Goal: Task Accomplishment & Management: Use online tool/utility

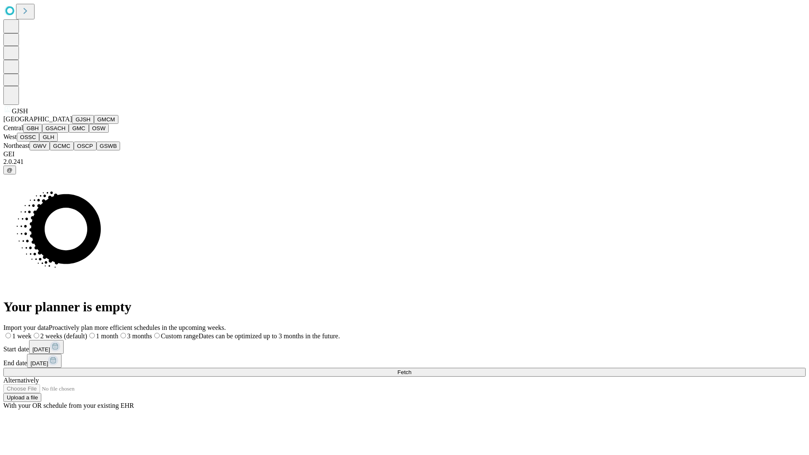
click at [72, 124] on button "GJSH" at bounding box center [83, 119] width 22 height 9
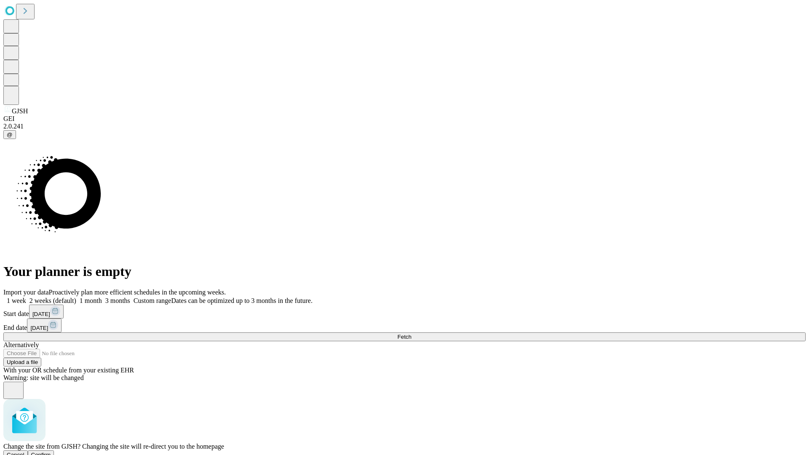
click at [51, 452] on span "Confirm" at bounding box center [41, 455] width 20 height 6
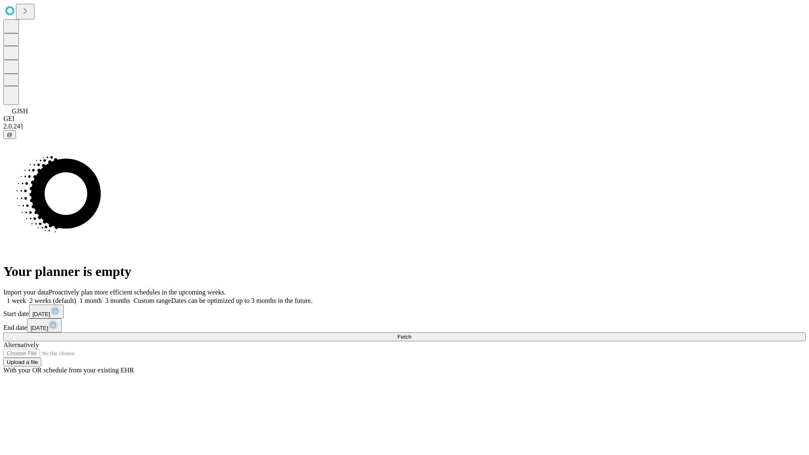
click at [102, 297] on label "1 month" at bounding box center [89, 300] width 26 height 7
click at [411, 334] on span "Fetch" at bounding box center [404, 337] width 14 height 6
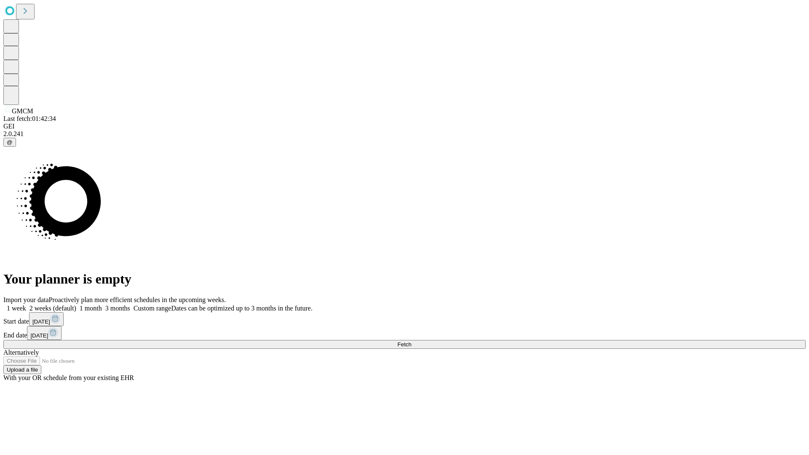
click at [411, 341] on span "Fetch" at bounding box center [404, 344] width 14 height 6
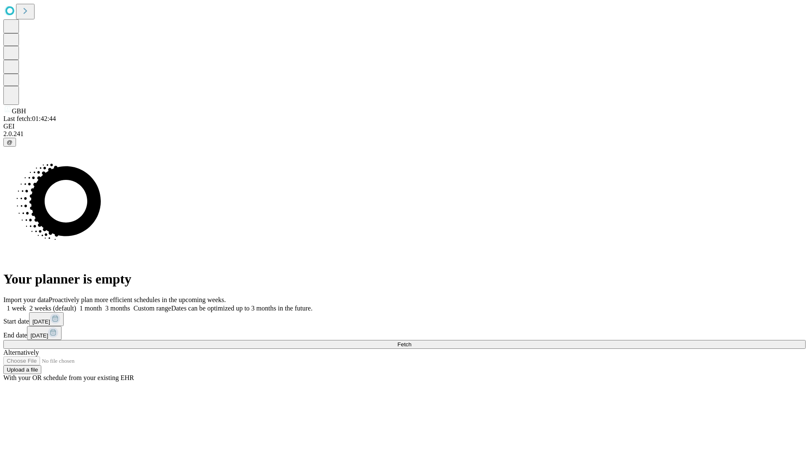
click at [102, 305] on label "1 month" at bounding box center [89, 308] width 26 height 7
click at [411, 341] on span "Fetch" at bounding box center [404, 344] width 14 height 6
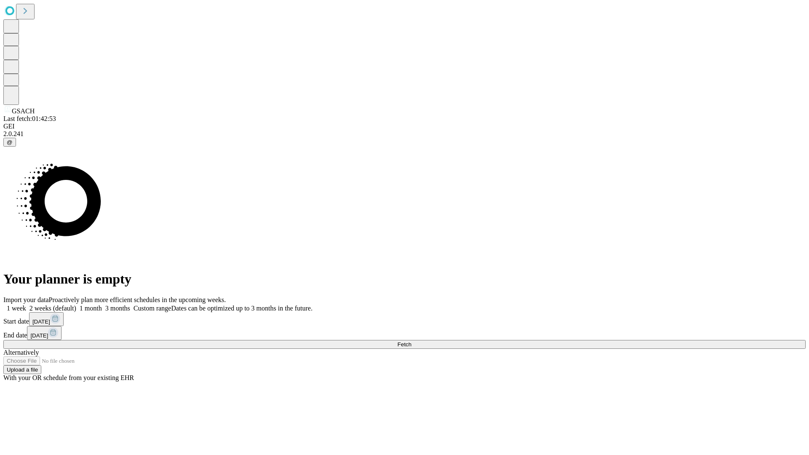
click at [102, 305] on label "1 month" at bounding box center [89, 308] width 26 height 7
click at [411, 341] on span "Fetch" at bounding box center [404, 344] width 14 height 6
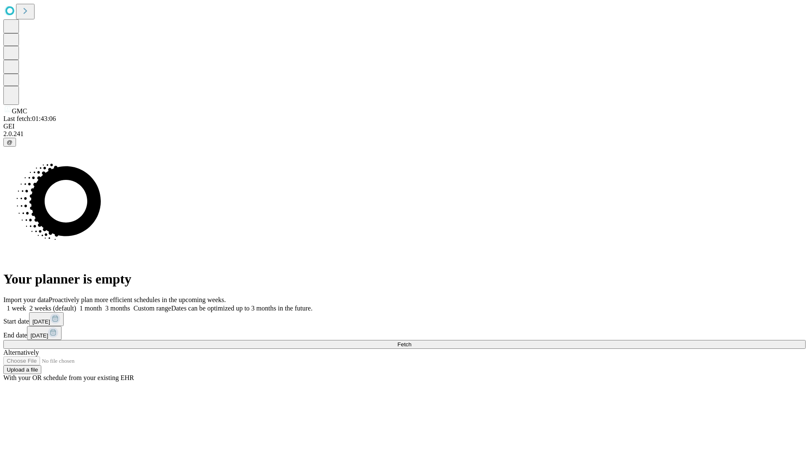
click at [102, 305] on label "1 month" at bounding box center [89, 308] width 26 height 7
click at [411, 341] on span "Fetch" at bounding box center [404, 344] width 14 height 6
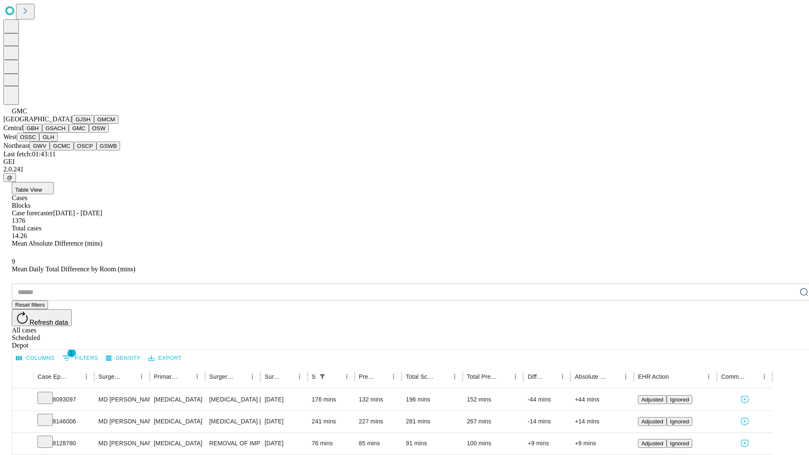
click at [89, 133] on button "OSW" at bounding box center [99, 128] width 20 height 9
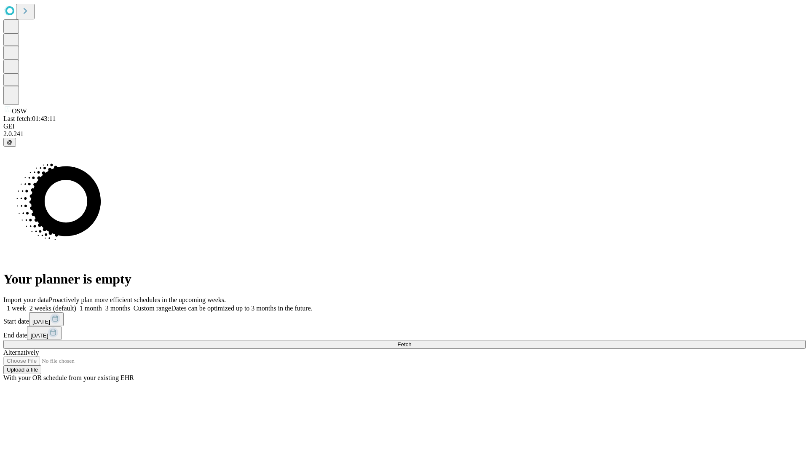
click at [102, 305] on label "1 month" at bounding box center [89, 308] width 26 height 7
click at [411, 341] on span "Fetch" at bounding box center [404, 344] width 14 height 6
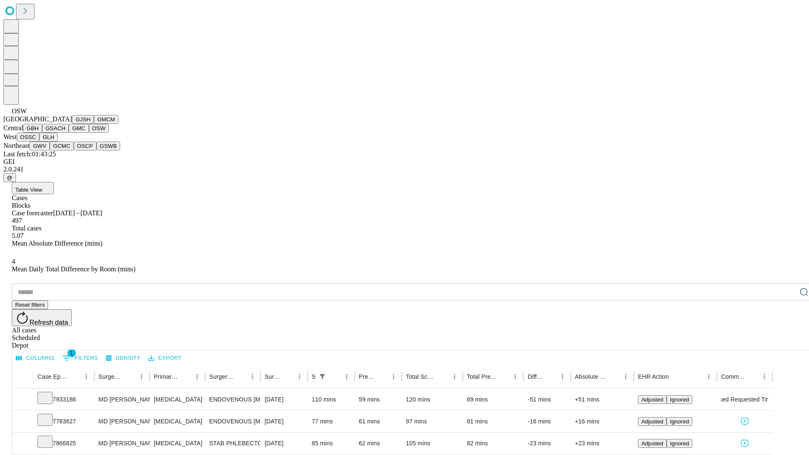
click at [40, 142] on button "OSSC" at bounding box center [28, 137] width 23 height 9
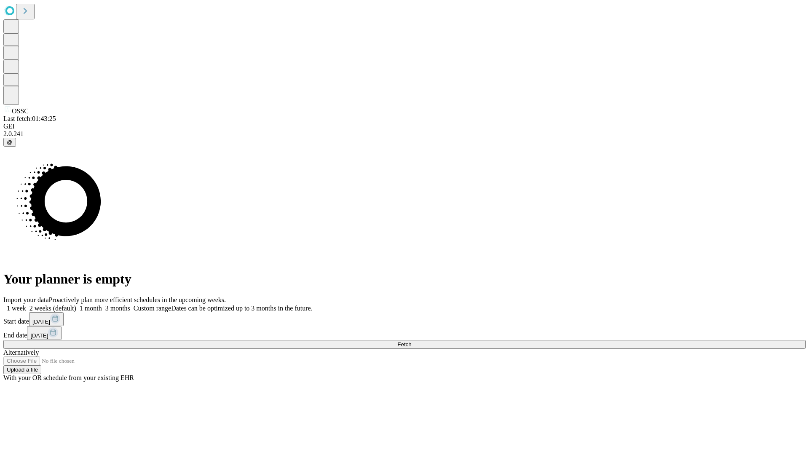
click at [102, 305] on label "1 month" at bounding box center [89, 308] width 26 height 7
click at [411, 341] on span "Fetch" at bounding box center [404, 344] width 14 height 6
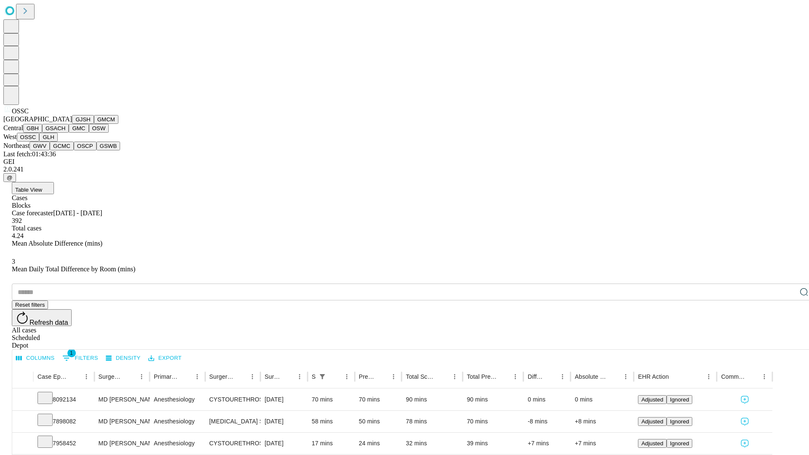
click at [57, 142] on button "GLH" at bounding box center [48, 137] width 18 height 9
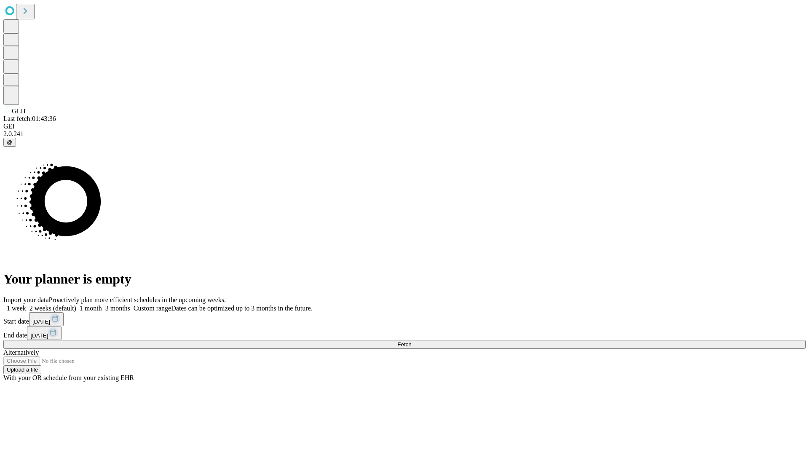
click at [102, 305] on label "1 month" at bounding box center [89, 308] width 26 height 7
click at [411, 341] on span "Fetch" at bounding box center [404, 344] width 14 height 6
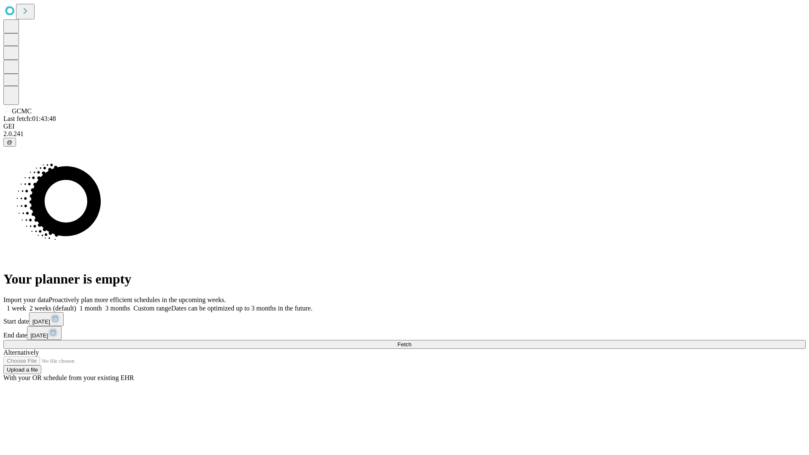
click at [102, 305] on label "1 month" at bounding box center [89, 308] width 26 height 7
click at [411, 341] on span "Fetch" at bounding box center [404, 344] width 14 height 6
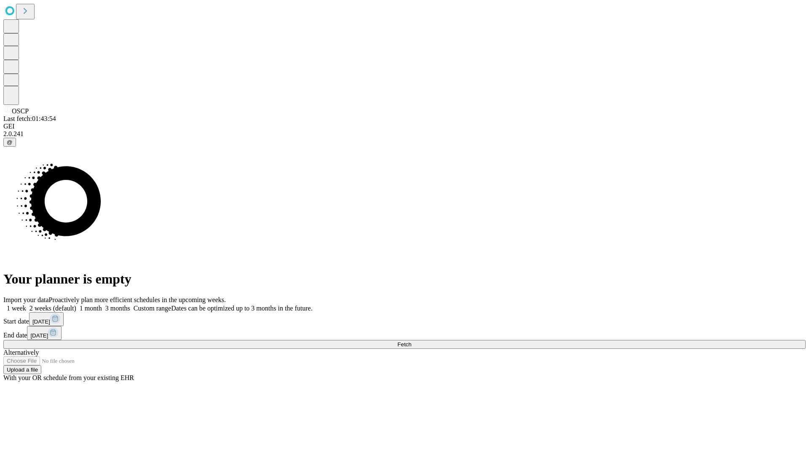
click at [102, 305] on label "1 month" at bounding box center [89, 308] width 26 height 7
click at [411, 341] on span "Fetch" at bounding box center [404, 344] width 14 height 6
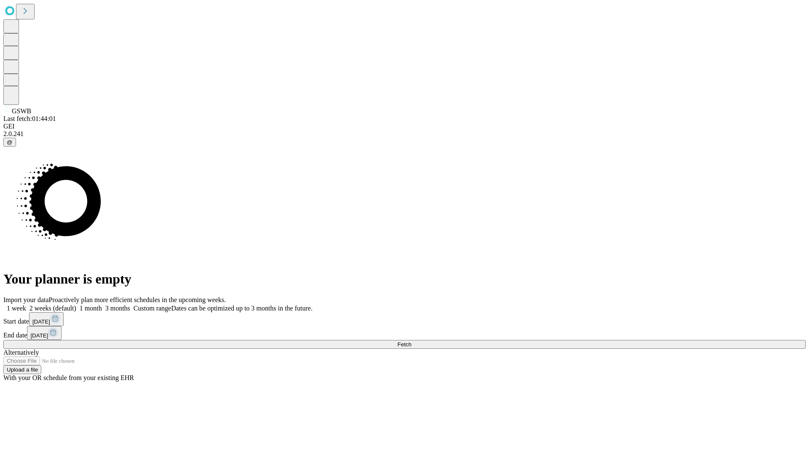
click at [411, 341] on span "Fetch" at bounding box center [404, 344] width 14 height 6
